Goal: Task Accomplishment & Management: Manage account settings

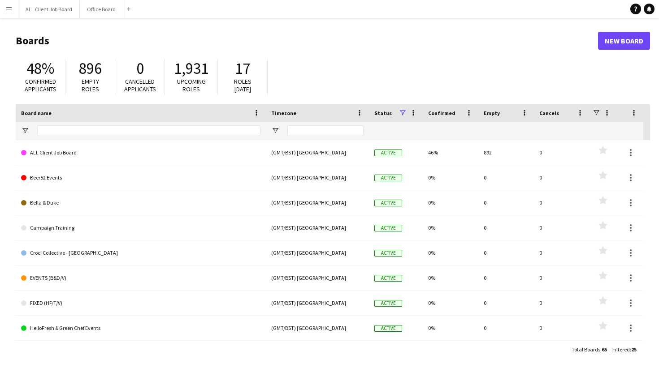
click at [10, 8] on app-icon "Menu" at bounding box center [8, 8] width 7 height 7
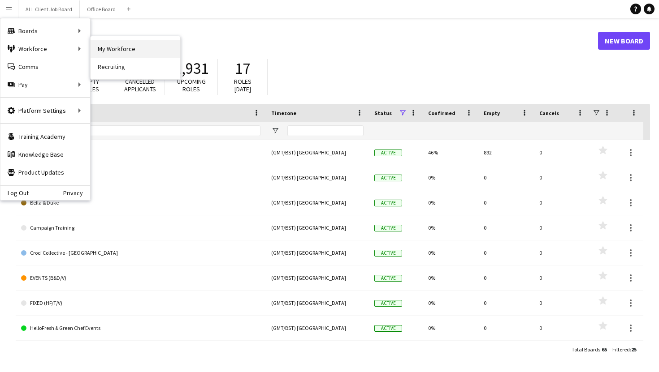
click at [132, 54] on link "My Workforce" at bounding box center [136, 49] width 90 height 18
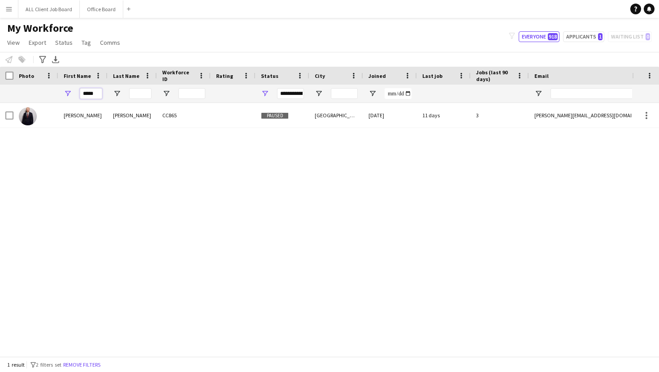
click at [98, 94] on input "*****" at bounding box center [91, 93] width 22 height 11
type input "*"
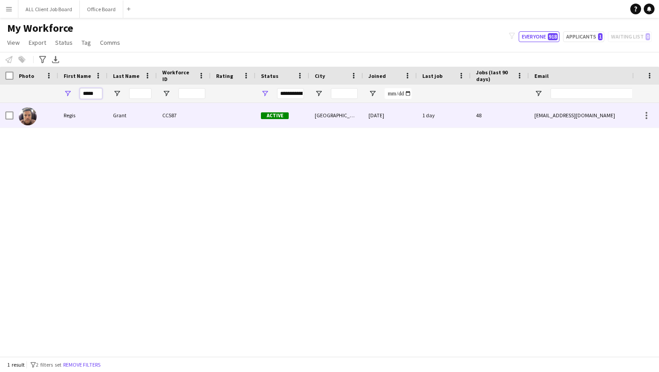
type input "*****"
click at [135, 119] on div "Grant" at bounding box center [132, 115] width 49 height 25
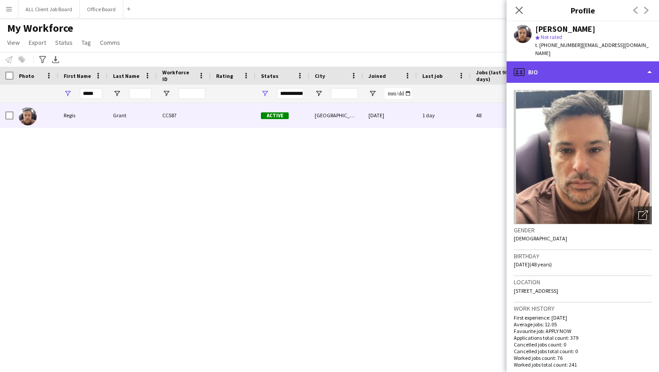
click at [533, 67] on div "profile Bio" at bounding box center [582, 72] width 152 height 22
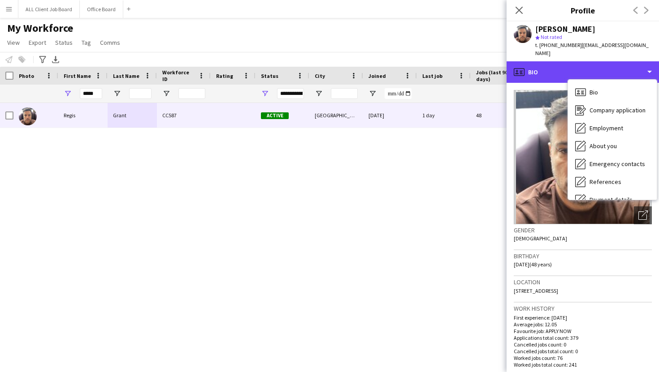
scroll to position [102, 0]
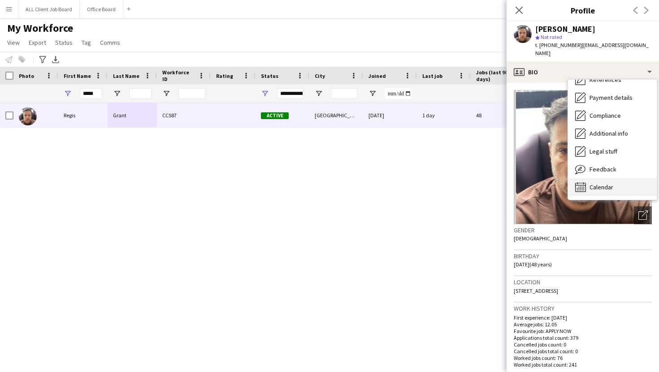
click at [588, 178] on div "Calendar Calendar" at bounding box center [612, 187] width 89 height 18
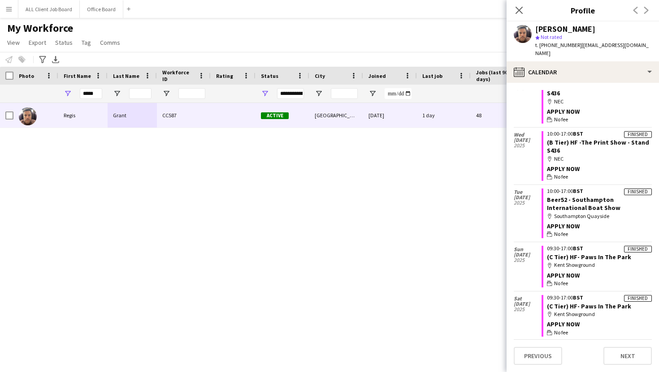
scroll to position [2062, 0]
click at [592, 254] on link "(C Tier) HF- Paws In The Park" at bounding box center [589, 258] width 84 height 8
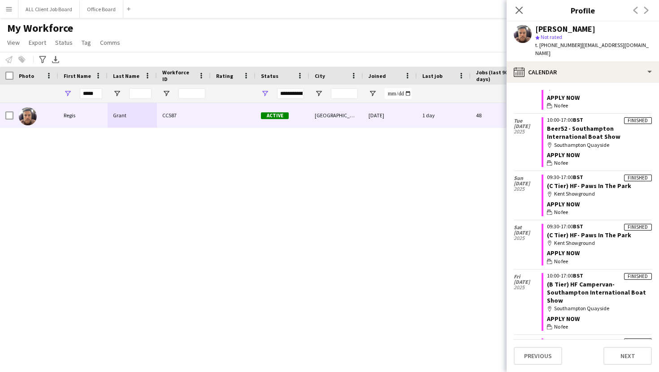
scroll to position [2136, 0]
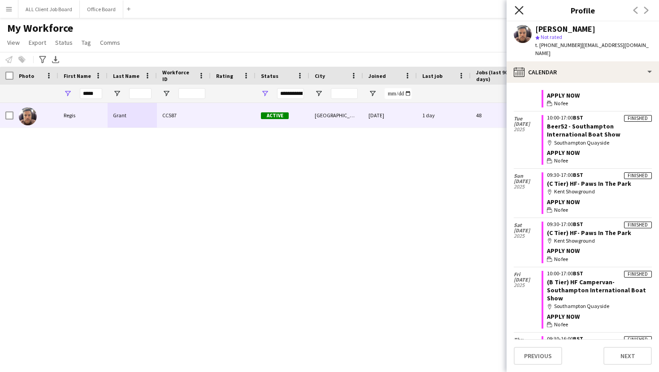
click at [518, 11] on icon at bounding box center [518, 10] width 9 height 9
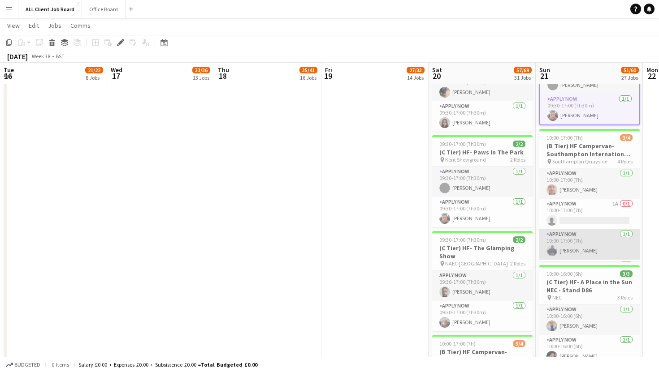
scroll to position [0, 219]
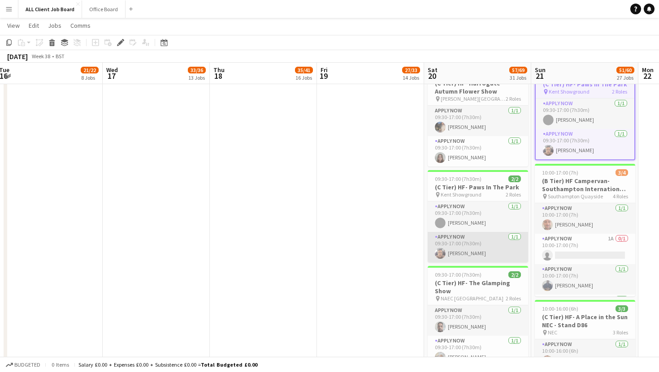
click at [486, 232] on app-card-role "APPLY NOW 1/1 09:30-17:00 (7h30m) Regis Grant" at bounding box center [477, 247] width 100 height 30
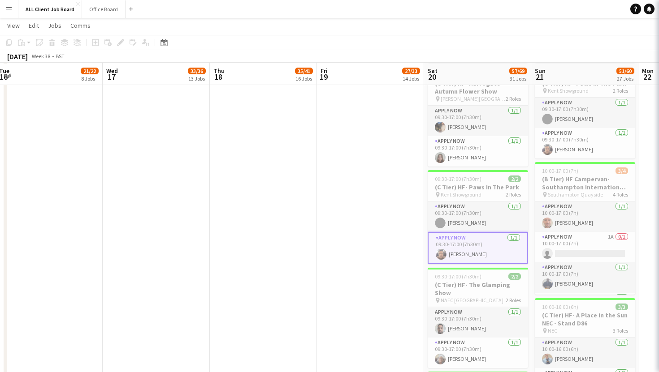
scroll to position [1447, 0]
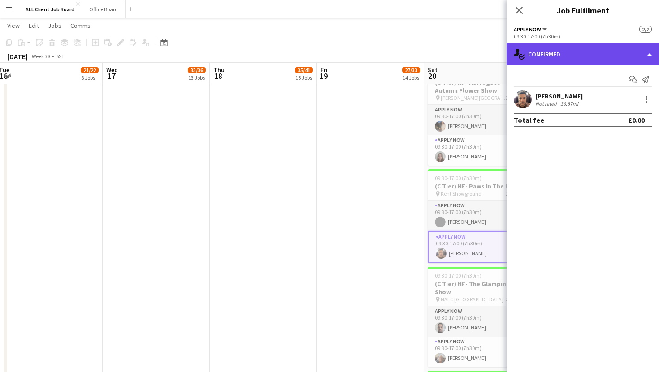
click at [648, 52] on div "single-neutral-actions-check-2 Confirmed" at bounding box center [582, 54] width 152 height 22
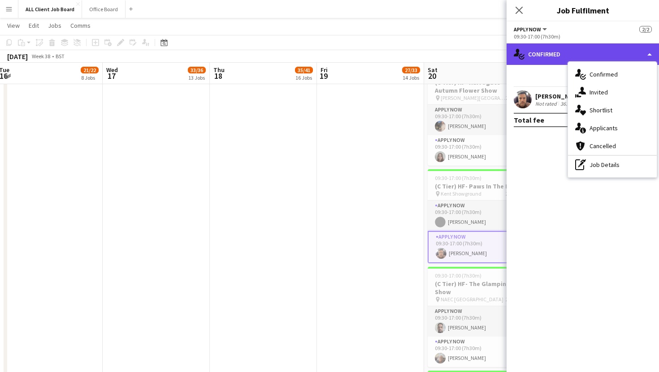
click at [643, 52] on div "single-neutral-actions-check-2 Confirmed" at bounding box center [582, 54] width 152 height 22
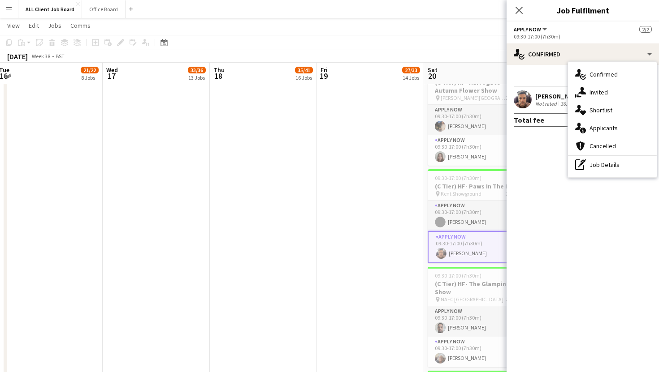
click at [549, 96] on div "[PERSON_NAME]" at bounding box center [558, 96] width 47 height 8
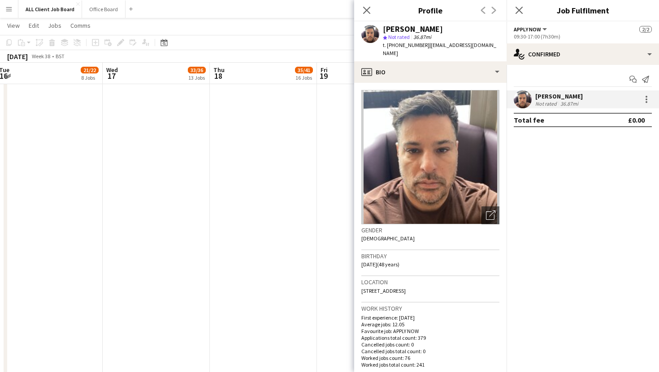
drag, startPoint x: 432, startPoint y: 282, endPoint x: 353, endPoint y: 284, distance: 79.8
click at [364, 288] on span "[STREET_ADDRESS]" at bounding box center [383, 291] width 44 height 7
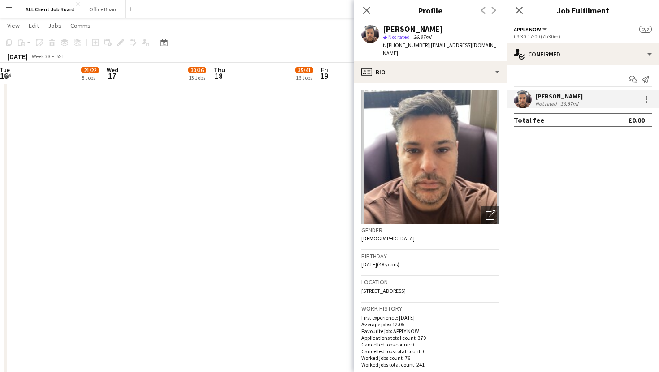
drag, startPoint x: 362, startPoint y: 283, endPoint x: 440, endPoint y: 286, distance: 78.1
click at [440, 286] on div "Location Talbot Road, 4, London, W2 5LH" at bounding box center [430, 289] width 138 height 26
copy span "[STREET_ADDRESS]"
click at [518, 15] on app-icon "Close pop-in" at bounding box center [519, 10] width 13 height 13
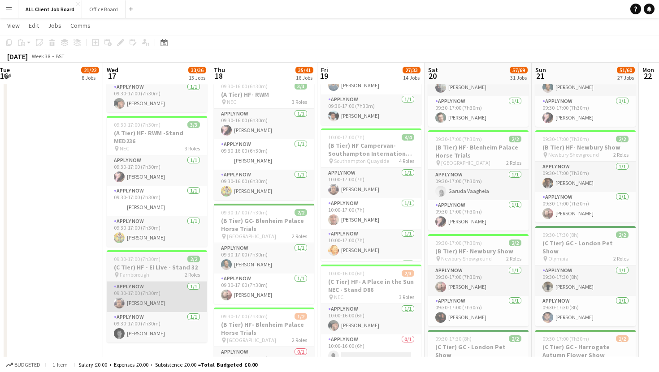
scroll to position [766, 0]
click at [152, 297] on app-card-role "APPLY NOW 1/1 09:30-17:00 (7h30m) Regis Grant" at bounding box center [157, 297] width 100 height 30
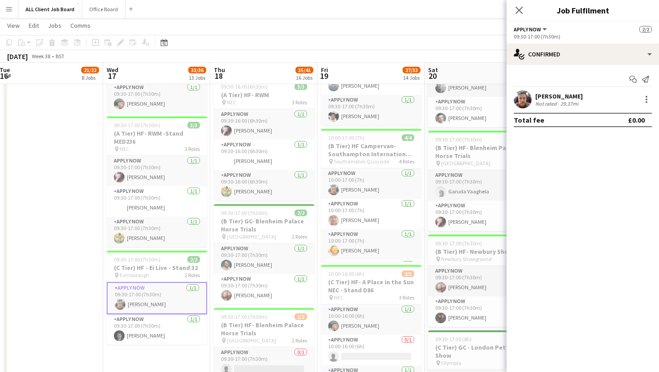
drag, startPoint x: 518, startPoint y: 10, endPoint x: 516, endPoint y: 17, distance: 7.1
click at [518, 11] on icon "Close pop-in" at bounding box center [518, 10] width 7 height 7
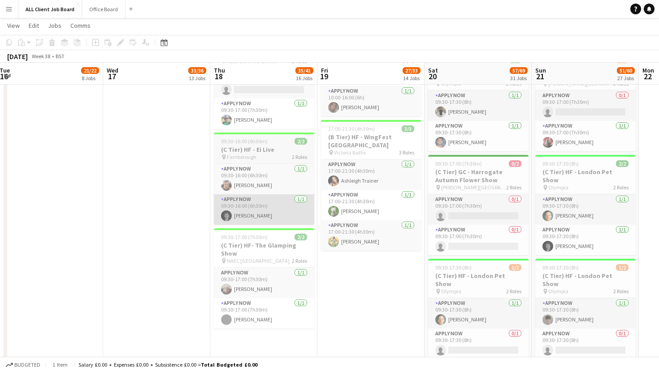
scroll to position [1046, 0]
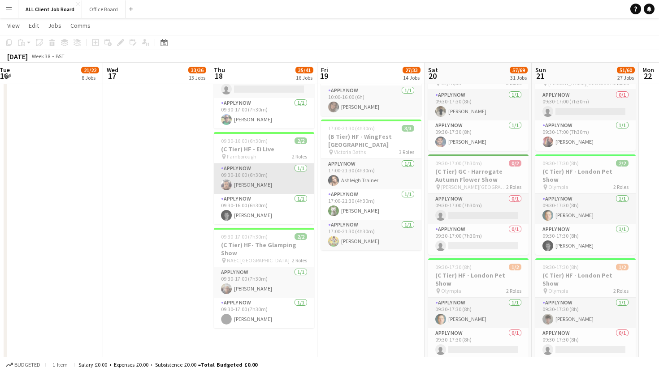
click at [265, 186] on app-card-role "APPLY NOW 1/1 09:30-16:00 (6h30m) Regis Grant" at bounding box center [264, 179] width 100 height 30
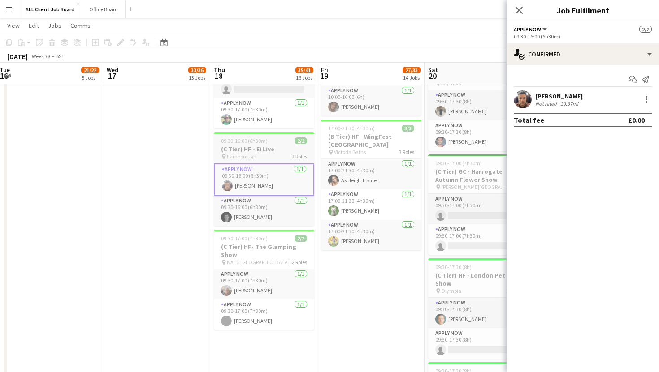
click at [252, 154] on span "Farnborough" at bounding box center [242, 156] width 30 height 7
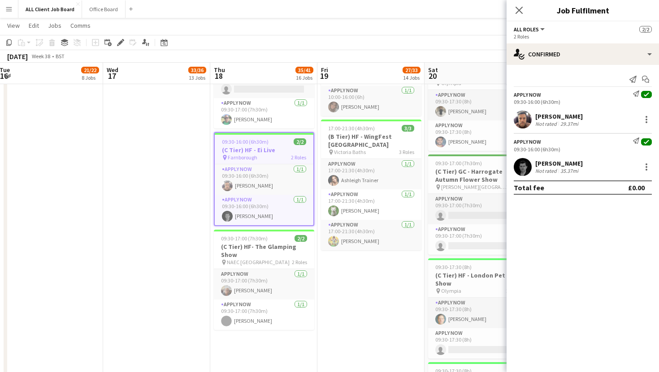
click at [568, 114] on div "[PERSON_NAME]" at bounding box center [558, 116] width 47 height 8
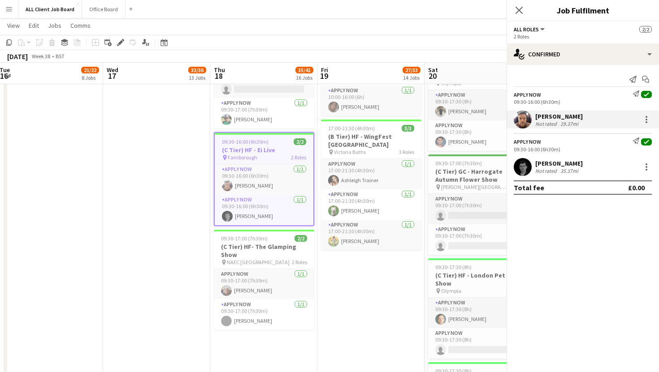
click at [561, 119] on div "[PERSON_NAME]" at bounding box center [558, 116] width 47 height 8
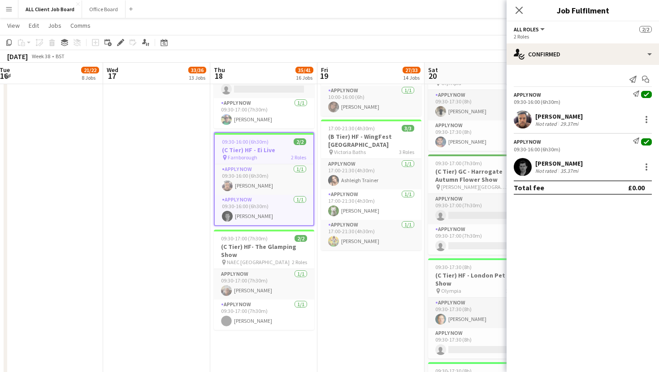
click at [551, 127] on app-confirmed-crew "APPLY NOW Send notification check 09:30-16:00 (6h30m) Regis Grant Not rated 29.…" at bounding box center [582, 143] width 152 height 104
click at [548, 121] on div "Not rated" at bounding box center [546, 124] width 23 height 7
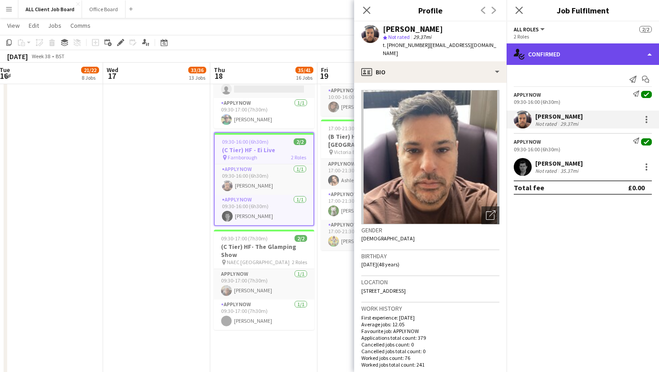
click at [564, 56] on div "single-neutral-actions-check-2 Confirmed" at bounding box center [582, 54] width 152 height 22
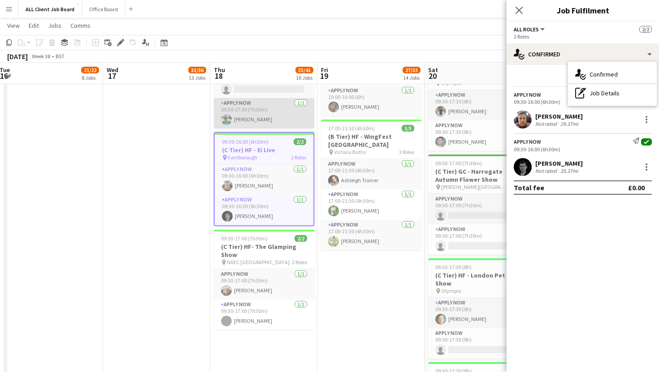
drag, startPoint x: 271, startPoint y: 104, endPoint x: 295, endPoint y: 99, distance: 24.6
click at [272, 104] on app-card-role "APPLY NOW 1/1 09:30-17:00 (7h30m) Manesh Maisuria" at bounding box center [264, 113] width 100 height 30
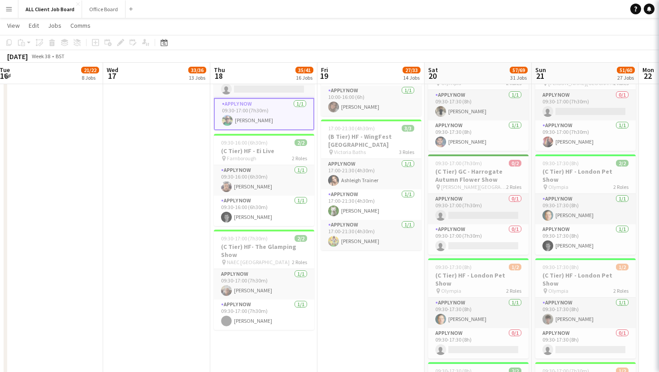
scroll to position [0, 217]
